Goal: Task Accomplishment & Management: Check status

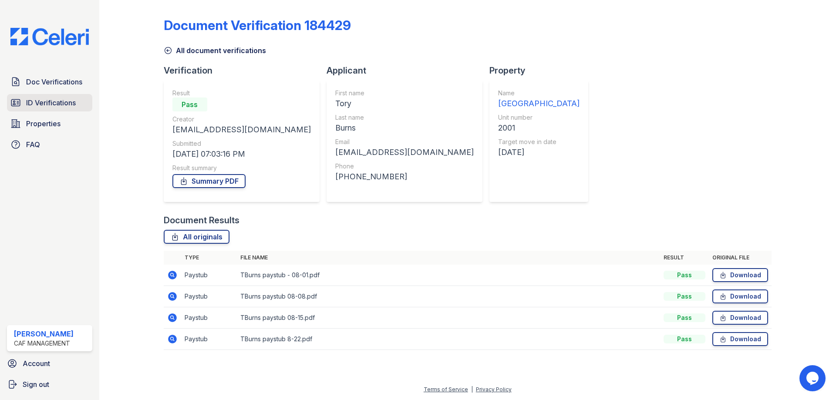
click at [61, 106] on span "ID Verifications" at bounding box center [51, 102] width 50 height 10
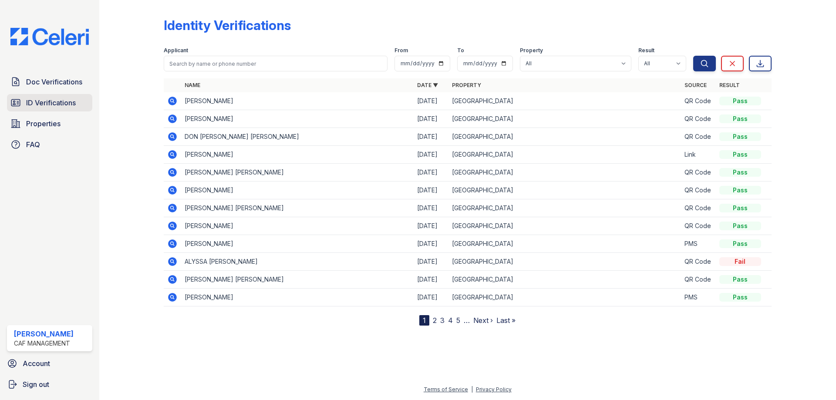
click at [67, 107] on span "ID Verifications" at bounding box center [51, 102] width 50 height 10
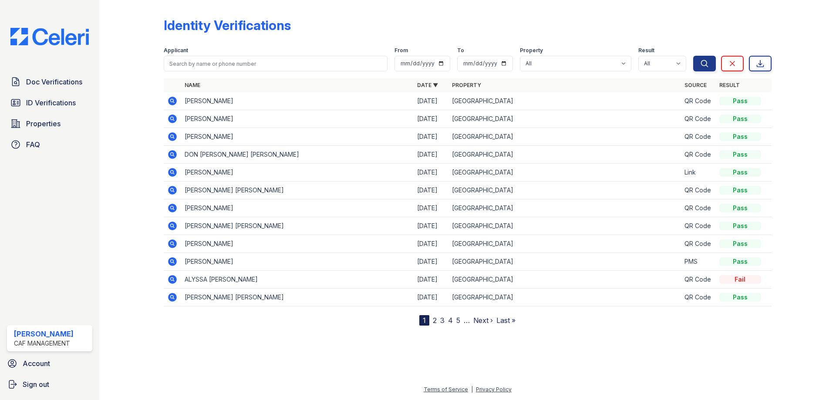
click at [175, 99] on icon at bounding box center [172, 101] width 9 height 9
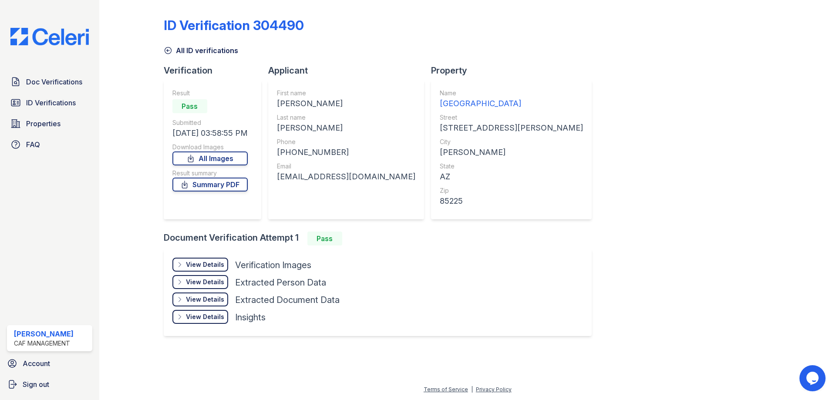
click at [284, 105] on div "TYLER M" at bounding box center [346, 103] width 138 height 12
copy div "TYLER"
click at [293, 125] on div "KELLY" at bounding box center [346, 128] width 138 height 12
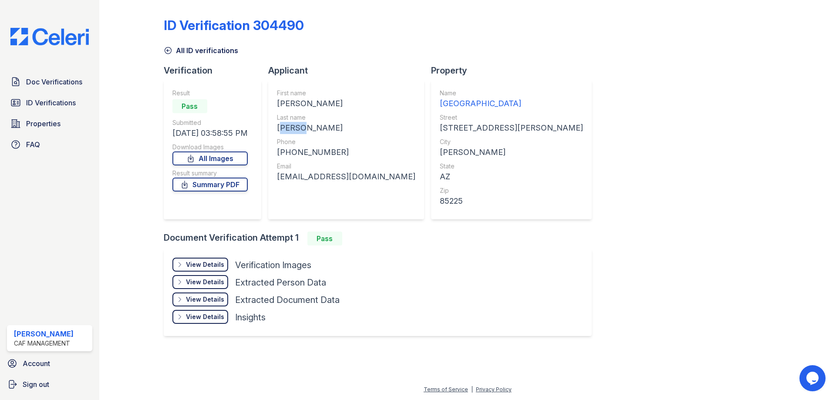
copy div "KELLY"
click at [323, 148] on div "+15312629237" at bounding box center [346, 152] width 138 height 12
click at [319, 151] on div "+15312629237" at bounding box center [346, 152] width 138 height 12
copy div "15312629237"
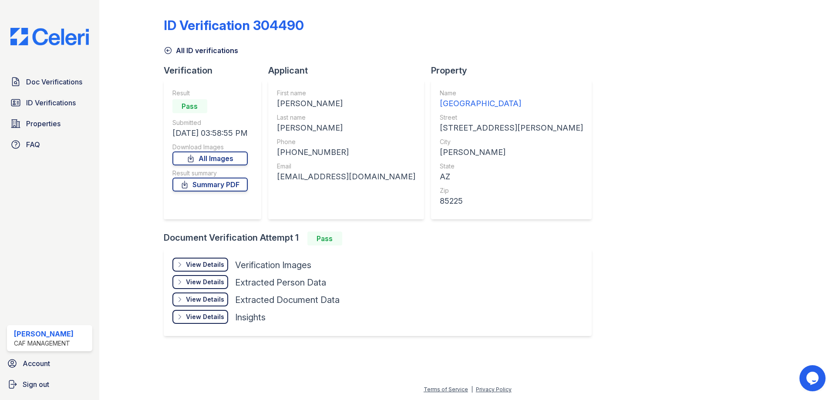
click at [323, 174] on div "tylermkelly@me.com" at bounding box center [346, 177] width 138 height 12
click at [322, 176] on div "tylermkelly@me.com" at bounding box center [346, 177] width 138 height 12
click at [322, 175] on div "tylermkelly@me.com" at bounding box center [346, 177] width 138 height 12
copy div "tylermkelly@me.com"
